Goal: Information Seeking & Learning: Learn about a topic

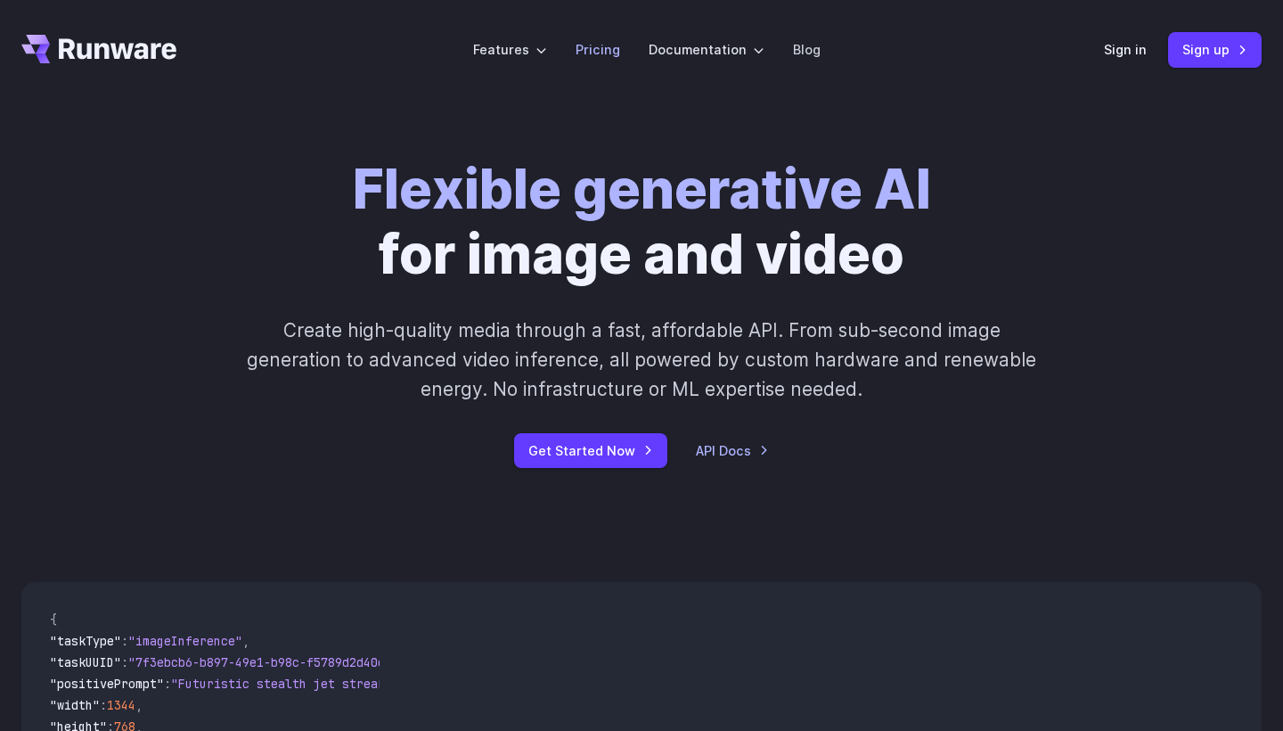
click at [594, 57] on link "Pricing" at bounding box center [598, 49] width 45 height 20
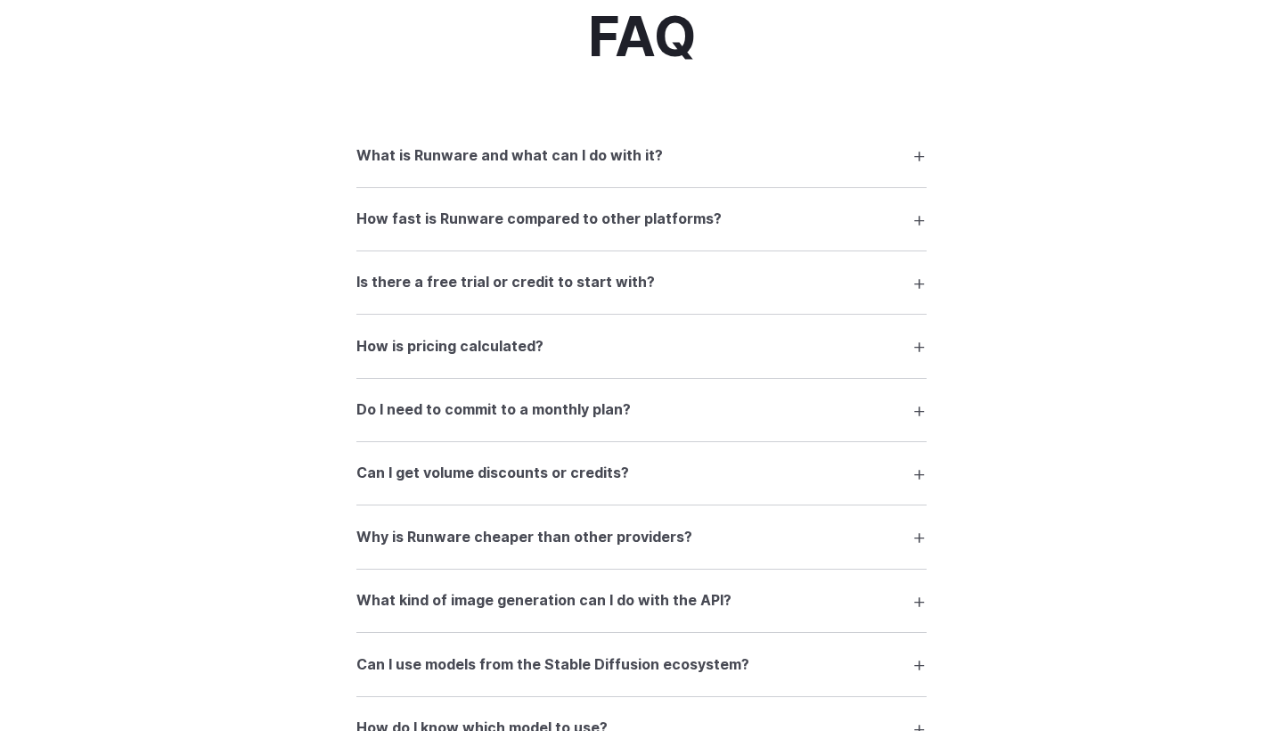
scroll to position [2410, 0]
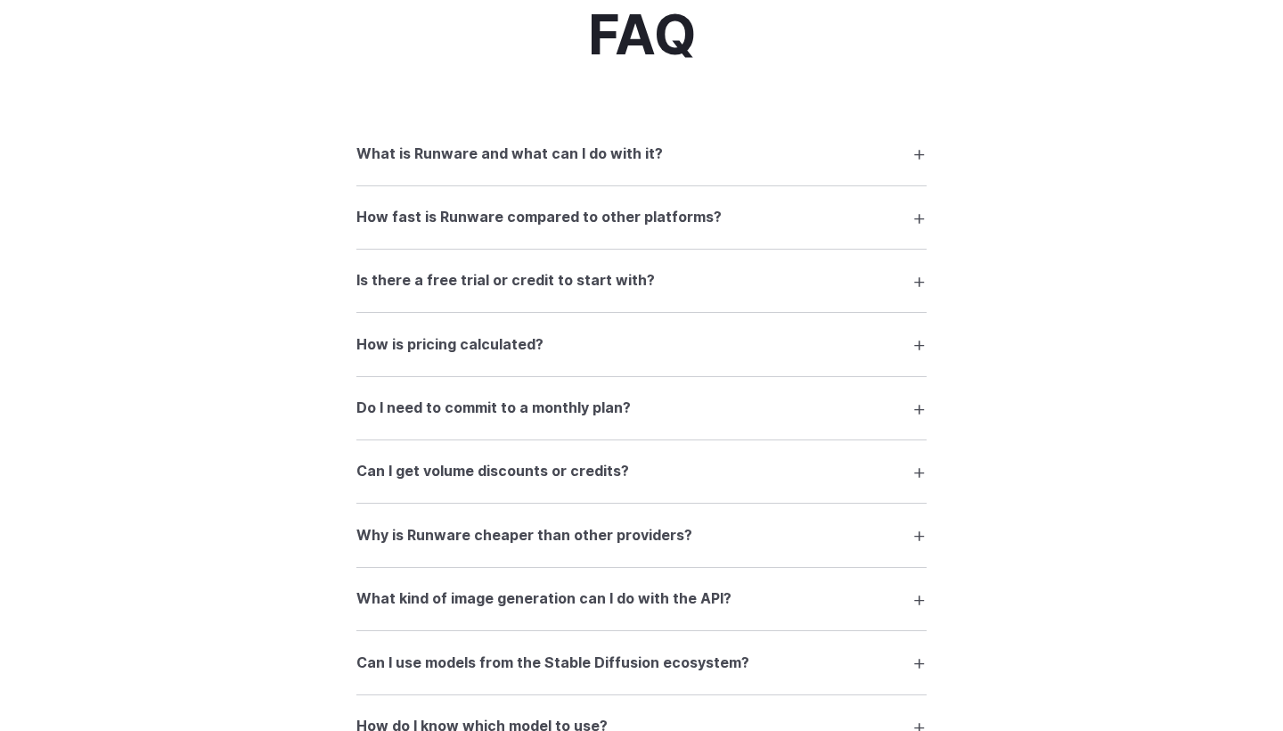
click at [516, 400] on h3 "Do I need to commit to a monthly plan?" at bounding box center [493, 408] width 274 height 23
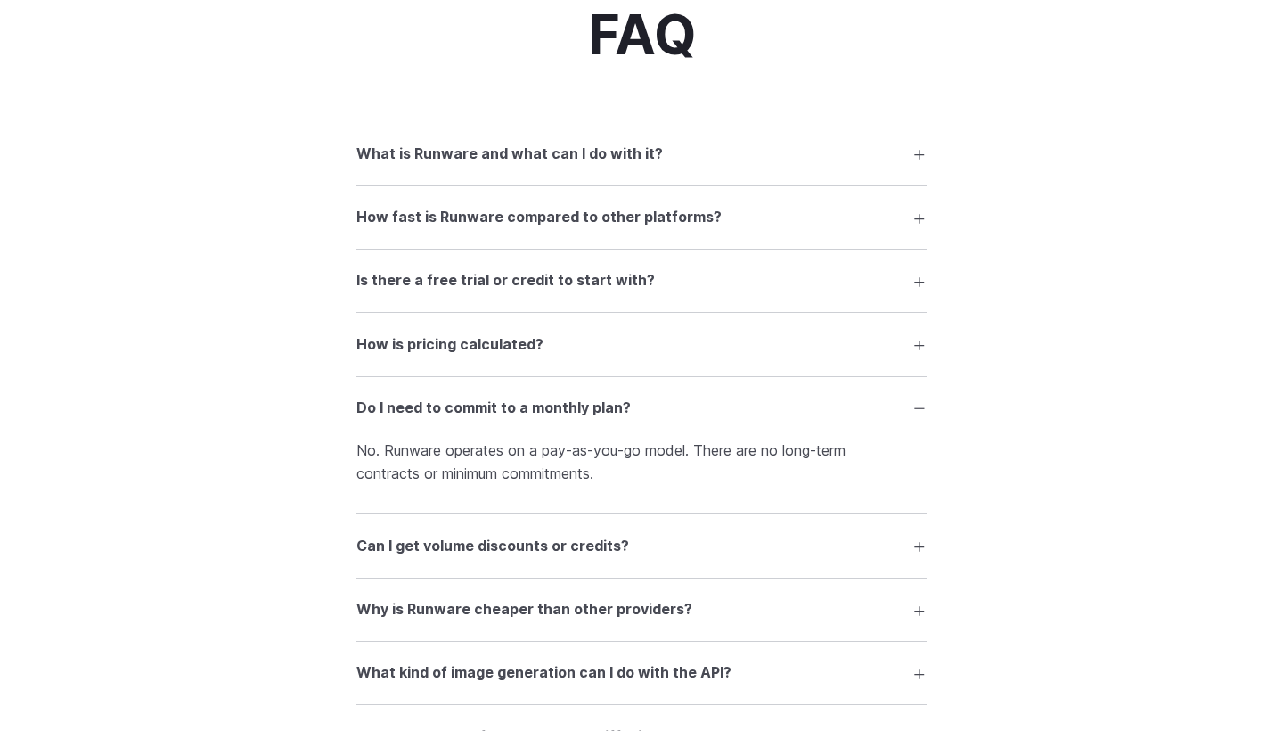
click at [519, 403] on h3 "Do I need to commit to a monthly plan?" at bounding box center [493, 408] width 274 height 23
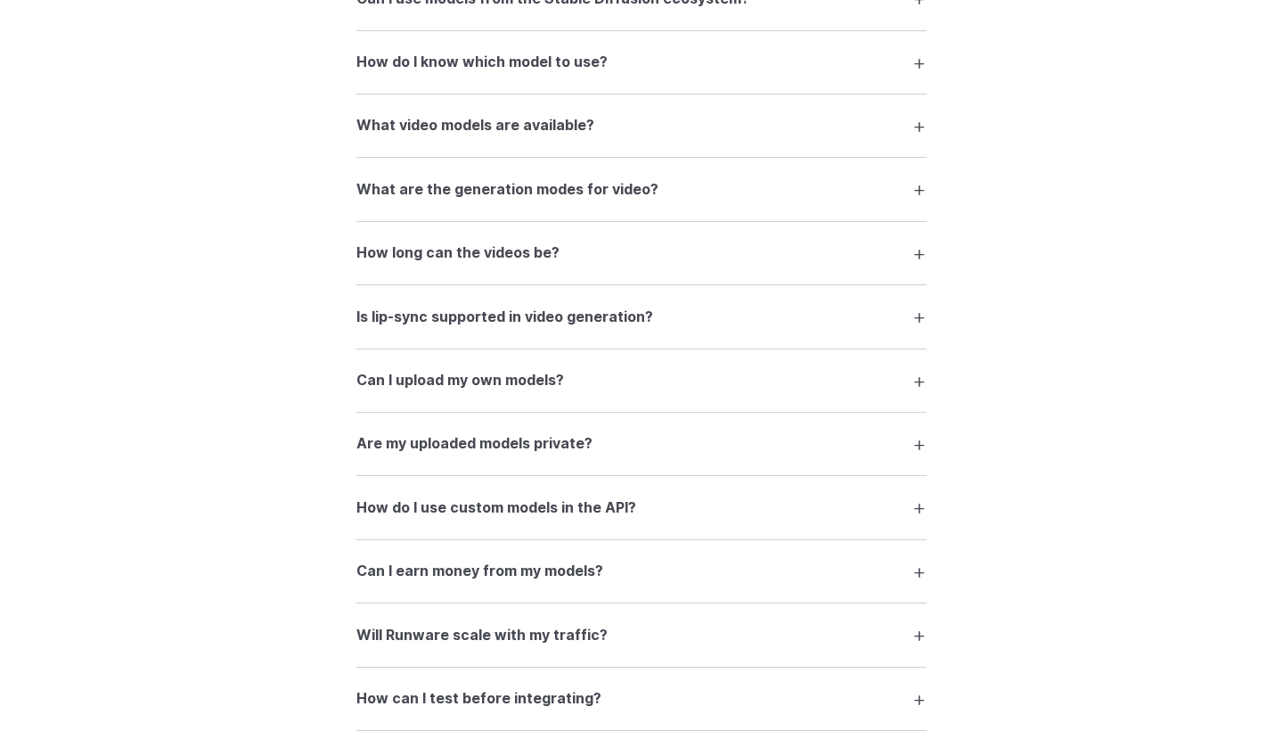
scroll to position [3079, 0]
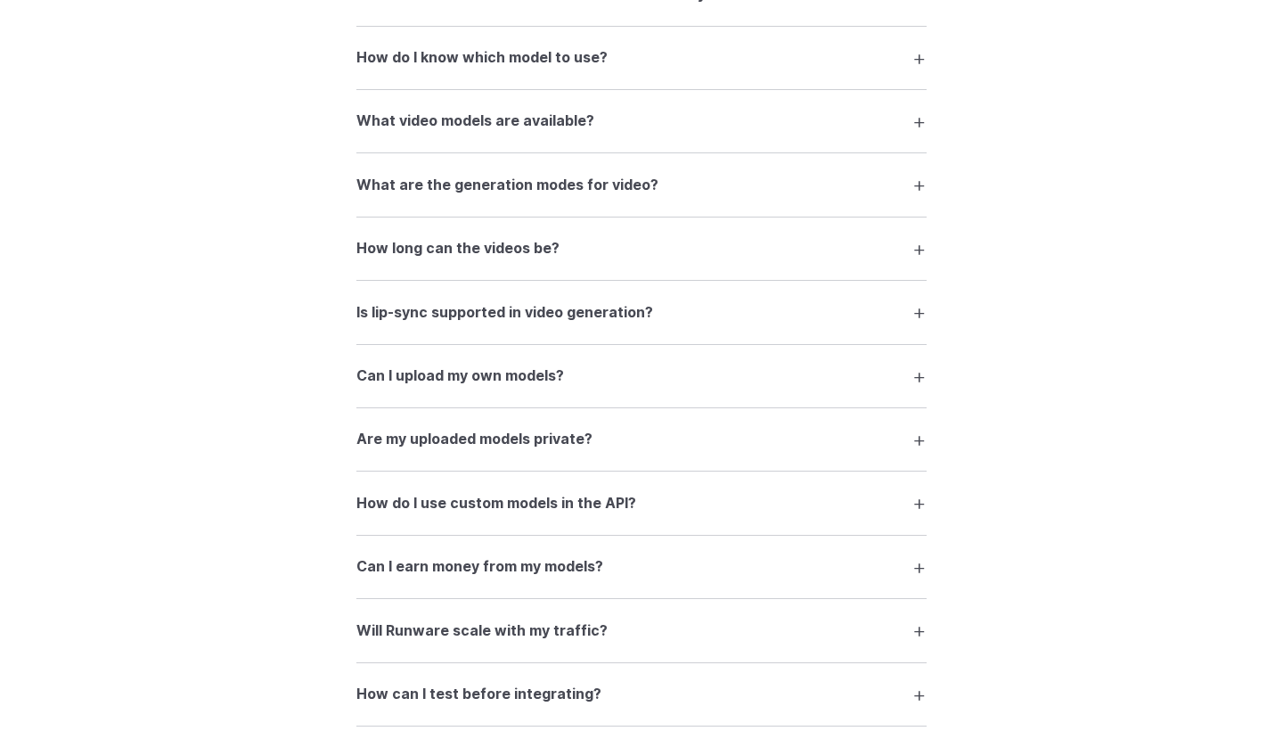
click at [512, 432] on h3 "Are my uploaded models private?" at bounding box center [474, 439] width 236 height 23
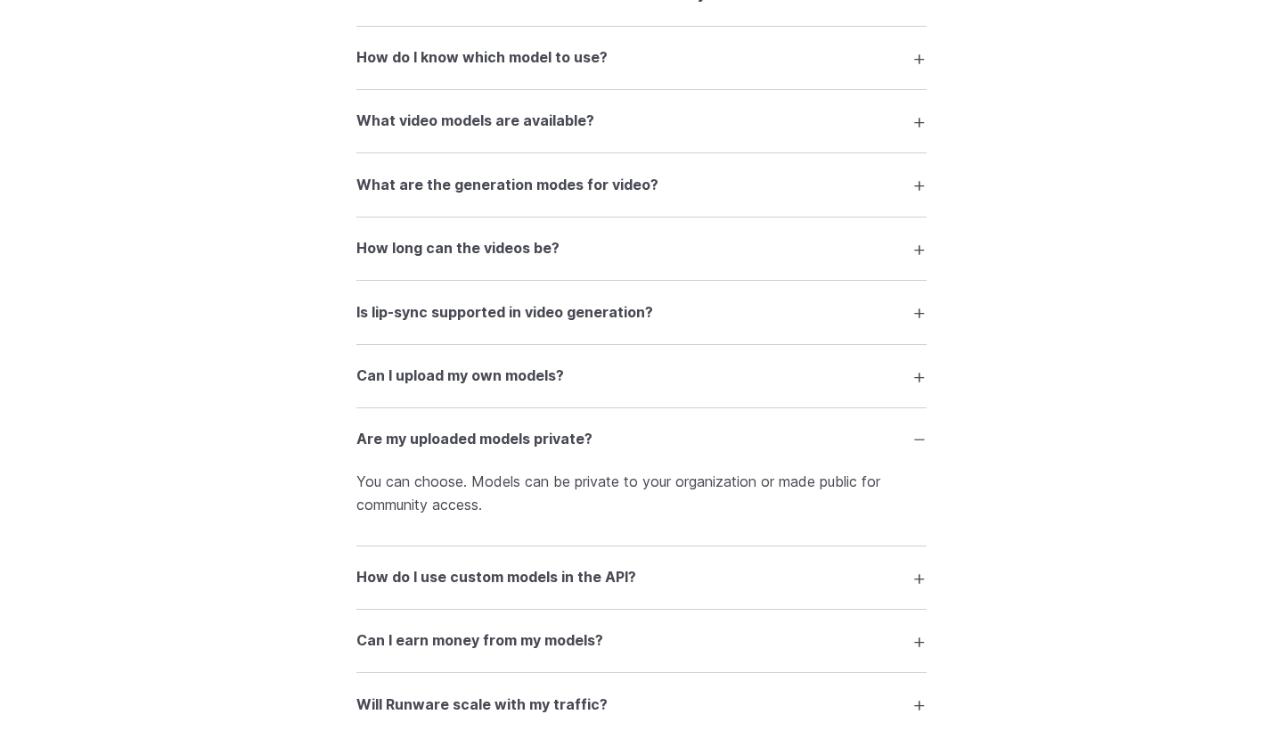
click at [517, 438] on h3 "Are my uploaded models private?" at bounding box center [474, 439] width 236 height 23
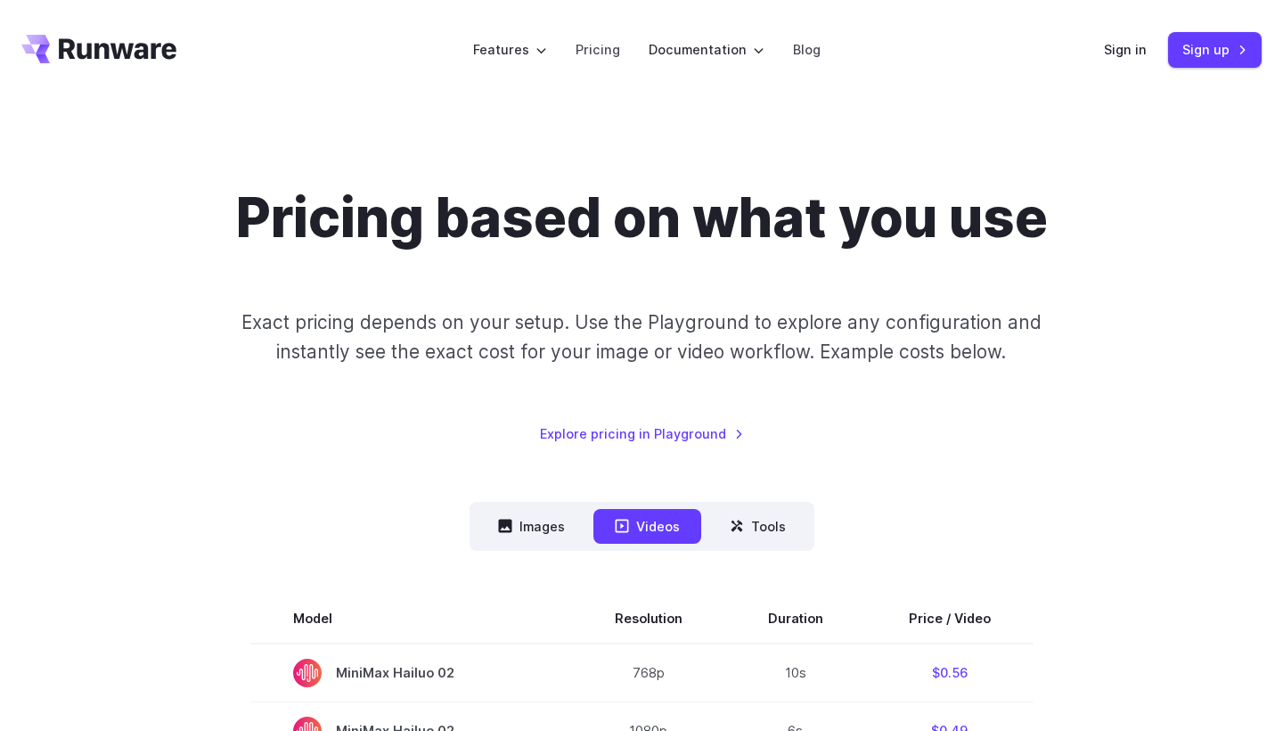
scroll to position [0, 0]
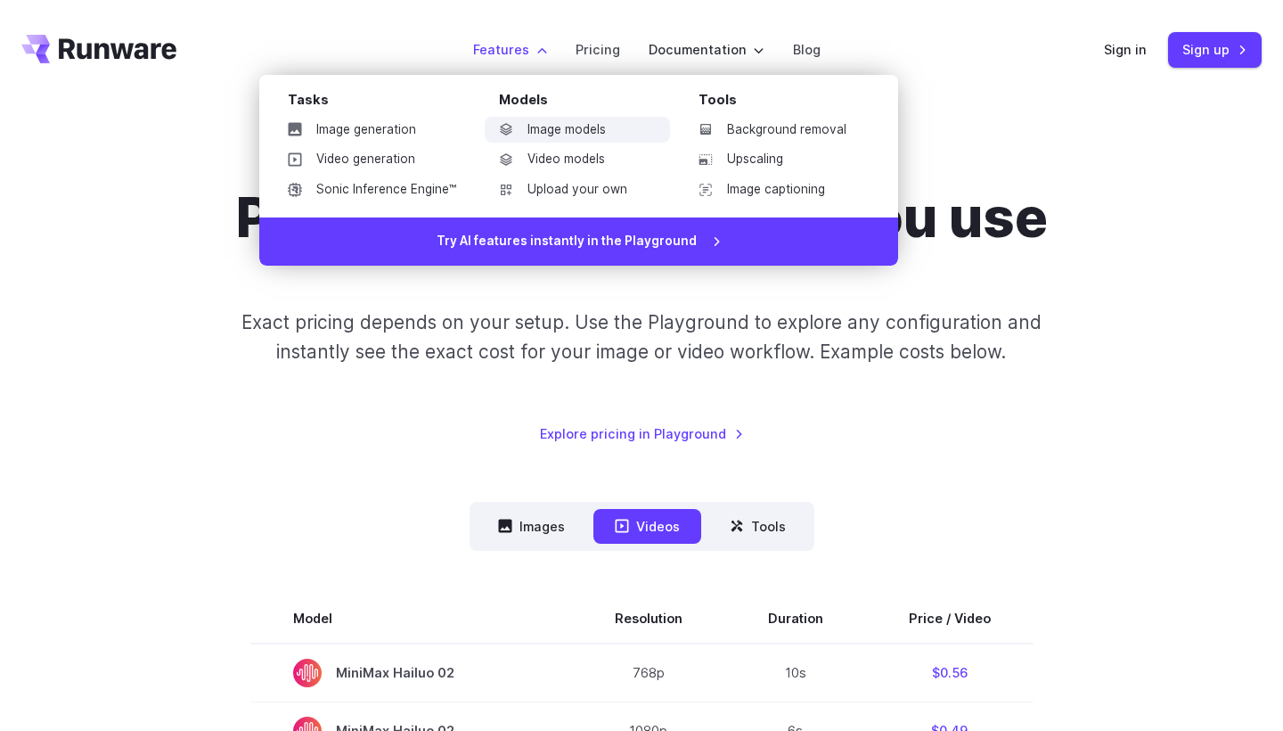
click at [538, 133] on link "Image models" at bounding box center [577, 130] width 185 height 27
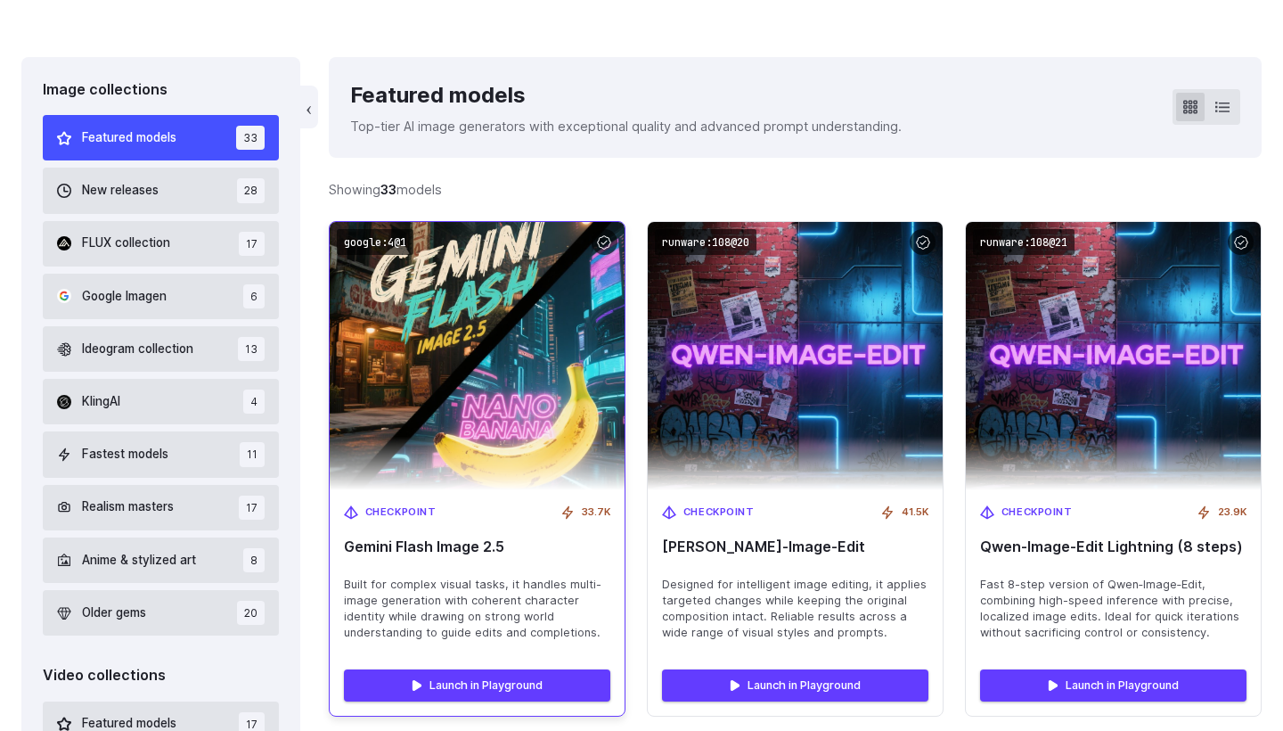
scroll to position [478, 0]
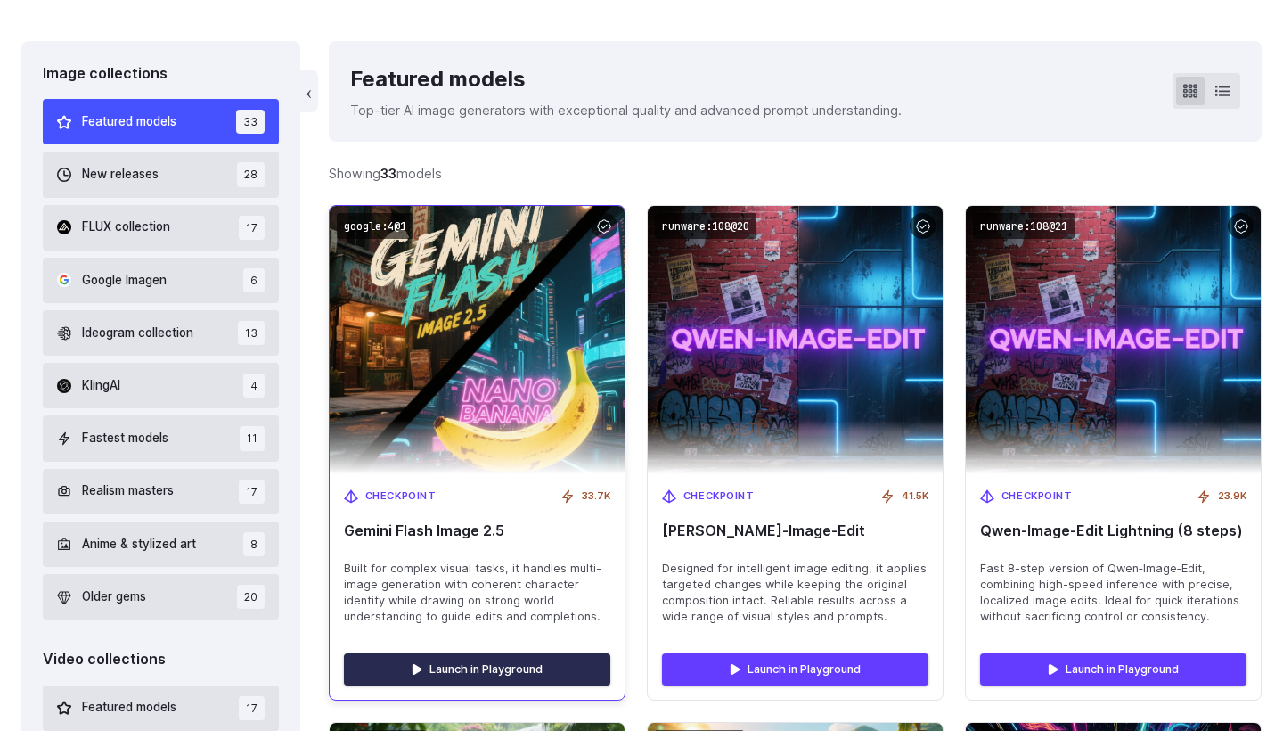
click at [452, 658] on link "Launch in Playground" at bounding box center [477, 669] width 266 height 32
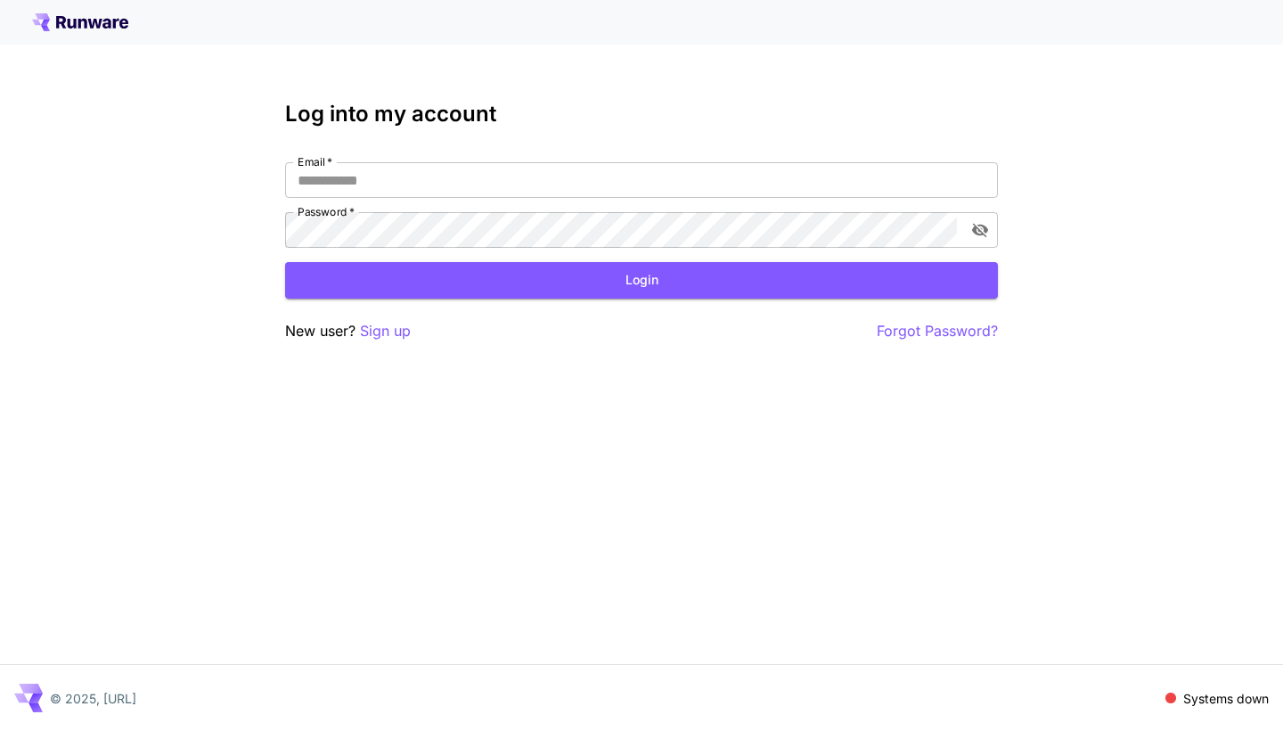
click at [1188, 691] on p "Systems down" at bounding box center [1226, 698] width 86 height 19
